Goal: Find specific page/section: Find specific page/section

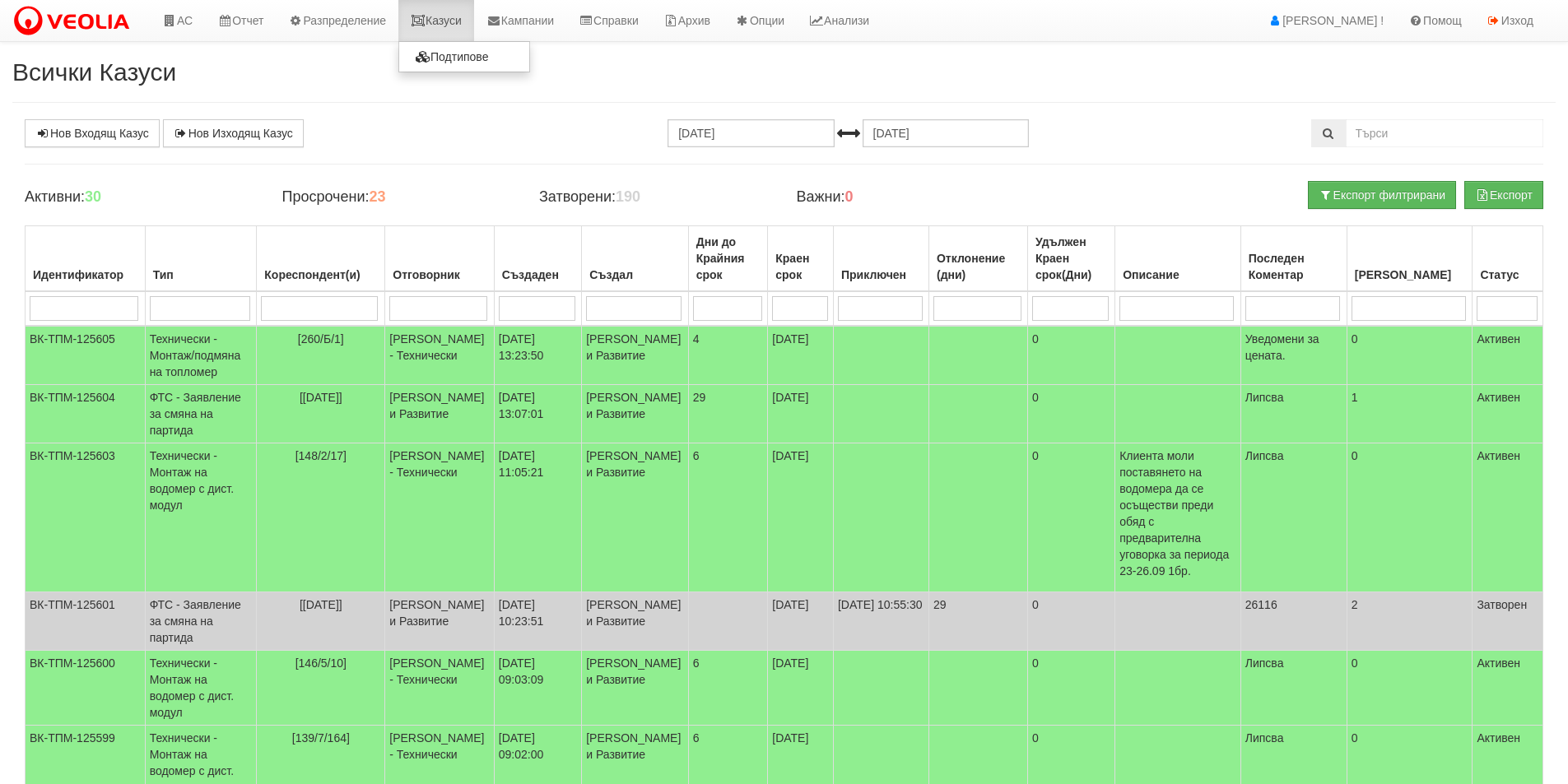
click at [443, 18] on link "Казуси" at bounding box center [436, 21] width 76 height 41
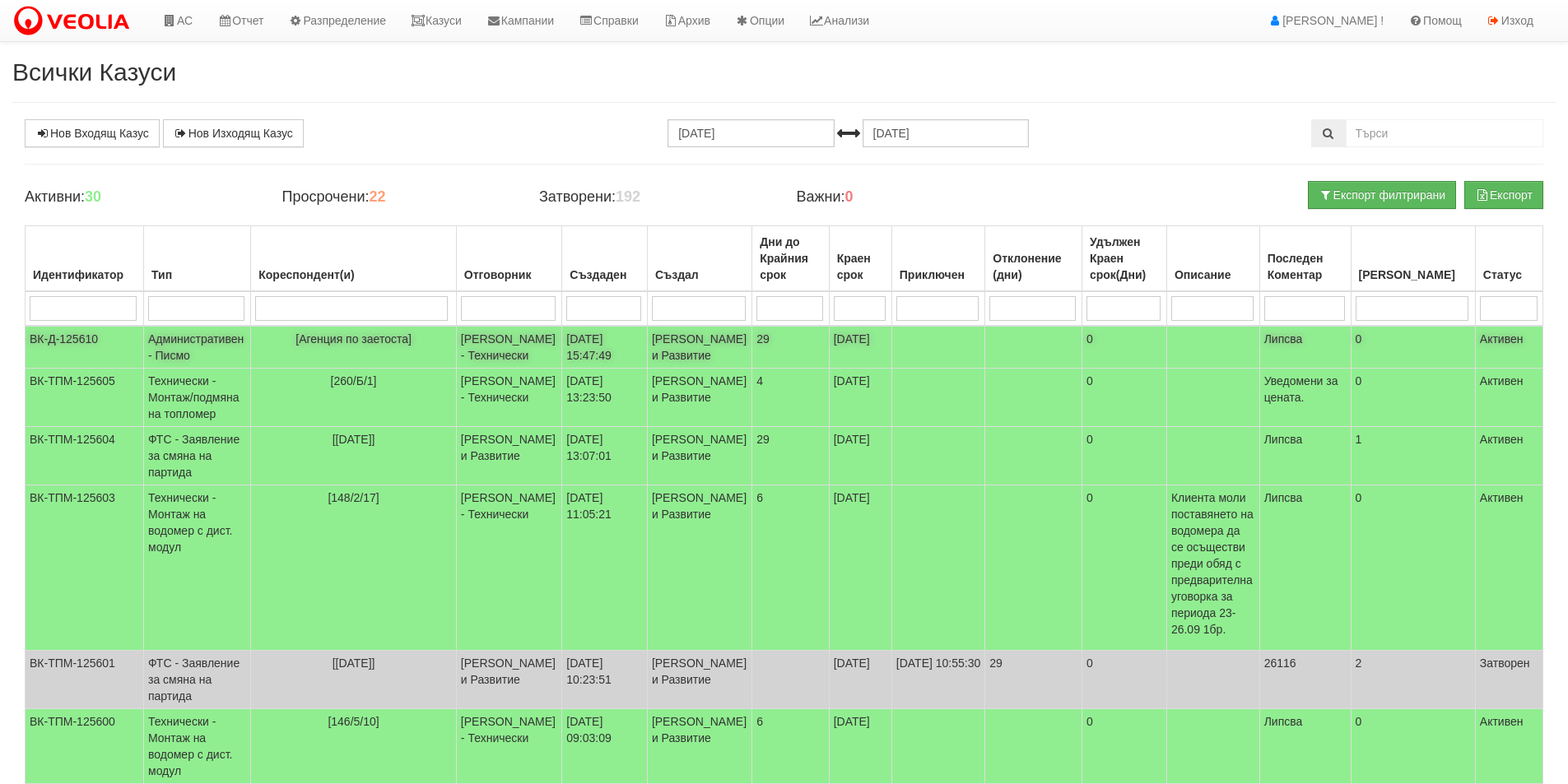
click at [647, 368] on td "[PERSON_NAME] и Развитие" at bounding box center [699, 347] width 104 height 43
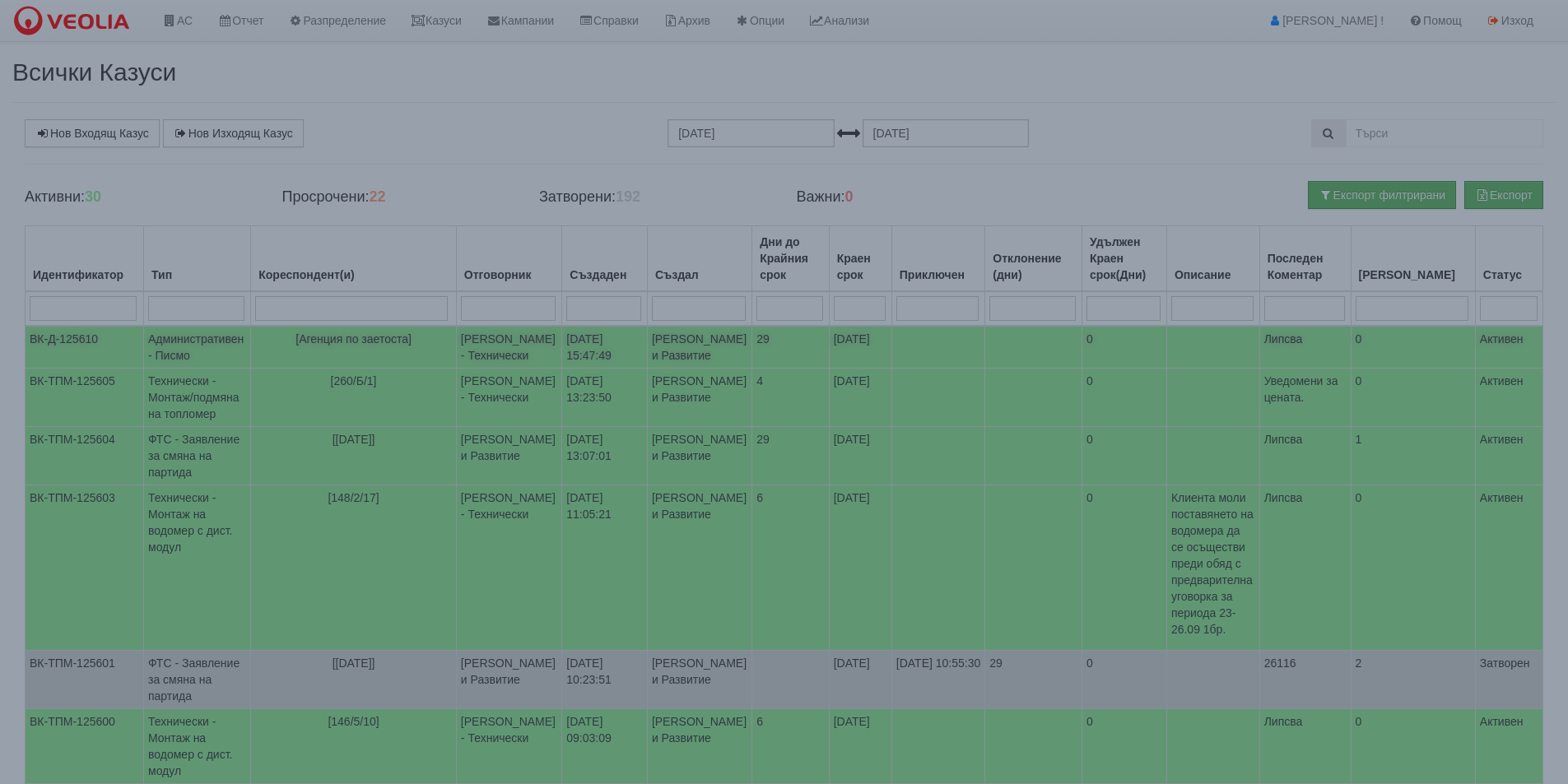
select select "1"
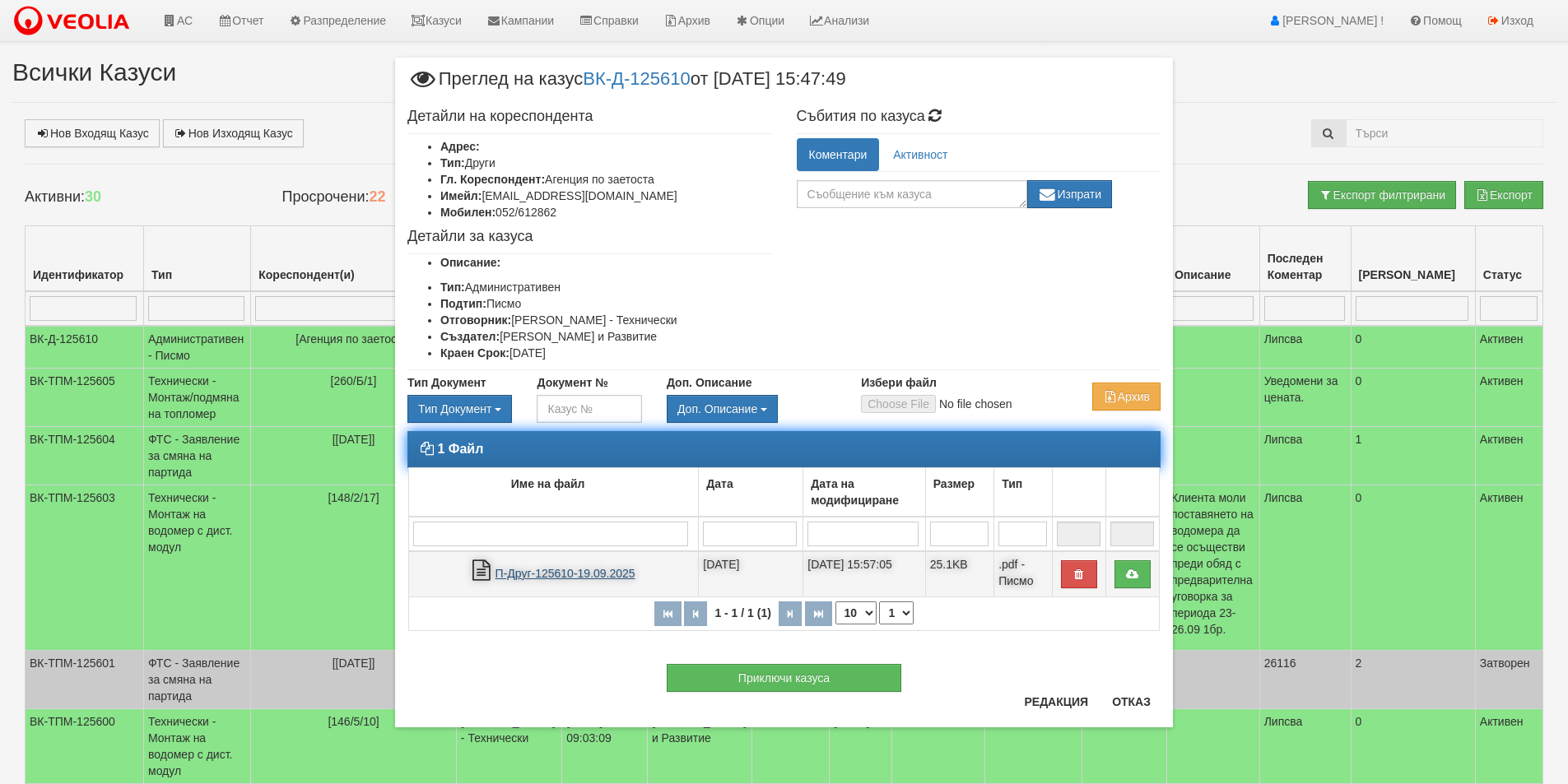
click at [587, 569] on link "П-Друг-125610-19.09.2025" at bounding box center [565, 573] width 140 height 13
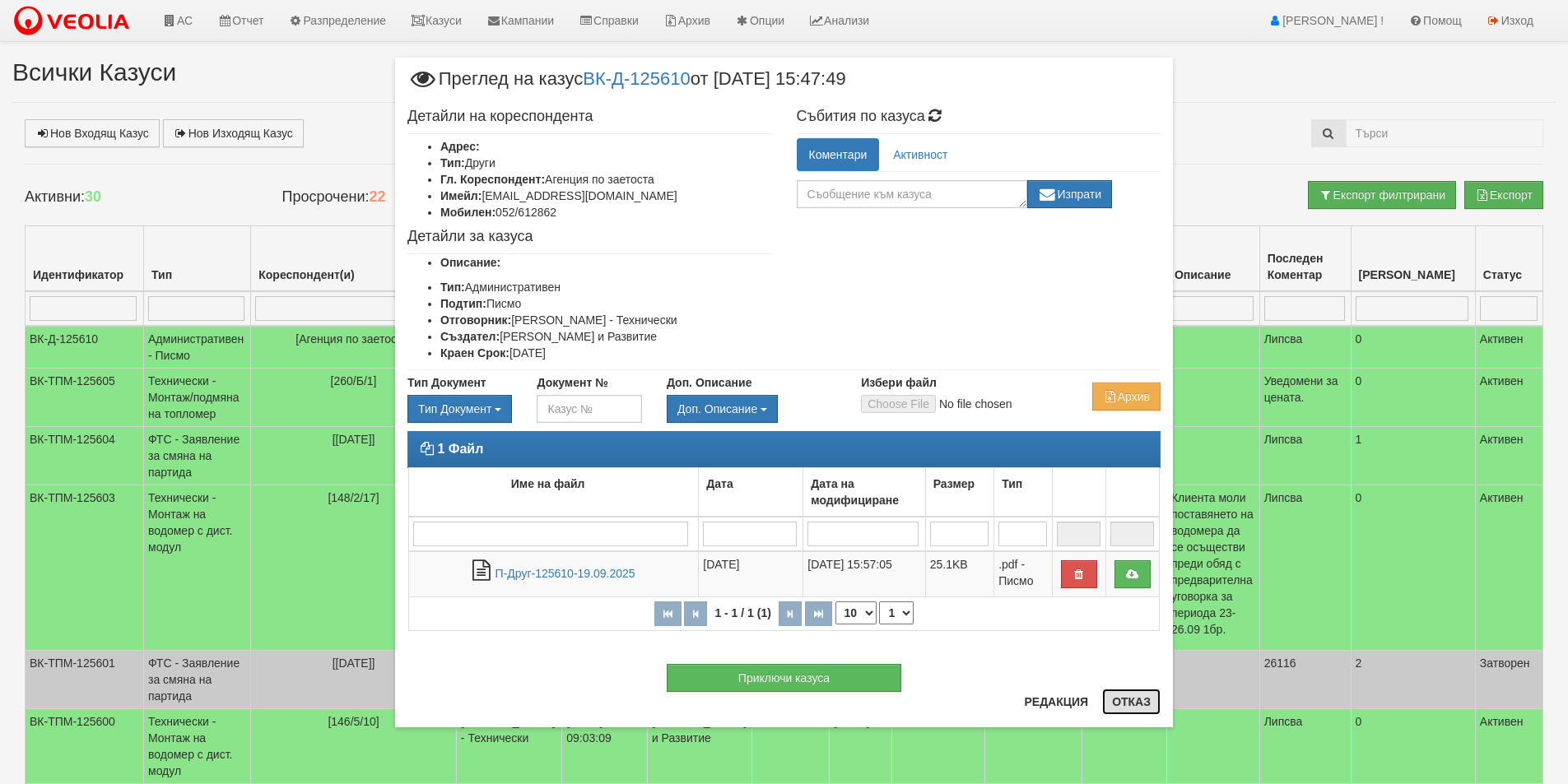
click at [1142, 706] on button "Отказ" at bounding box center [1131, 702] width 58 height 27
